Goal: Information Seeking & Learning: Learn about a topic

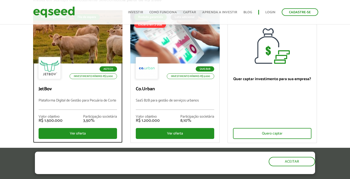
click at [98, 45] on div at bounding box center [77, 37] width 107 height 64
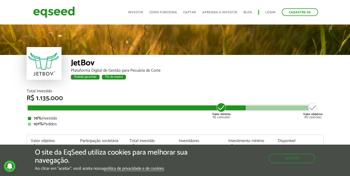
scroll to position [608, 0]
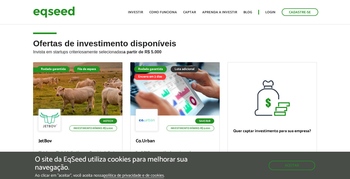
click at [186, 73] on div "Rodada garantida Lote adicional Encerra em 3 dias" at bounding box center [175, 73] width 82 height 15
